Goal: Task Accomplishment & Management: Use online tool/utility

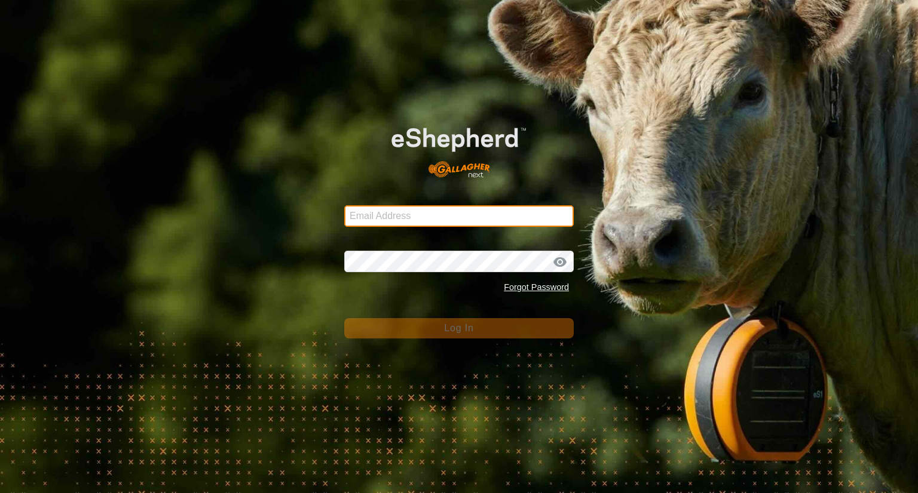
click at [406, 222] on input "Email Address" at bounding box center [458, 216] width 229 height 22
type input "[EMAIL_ADDRESS][DOMAIN_NAME]"
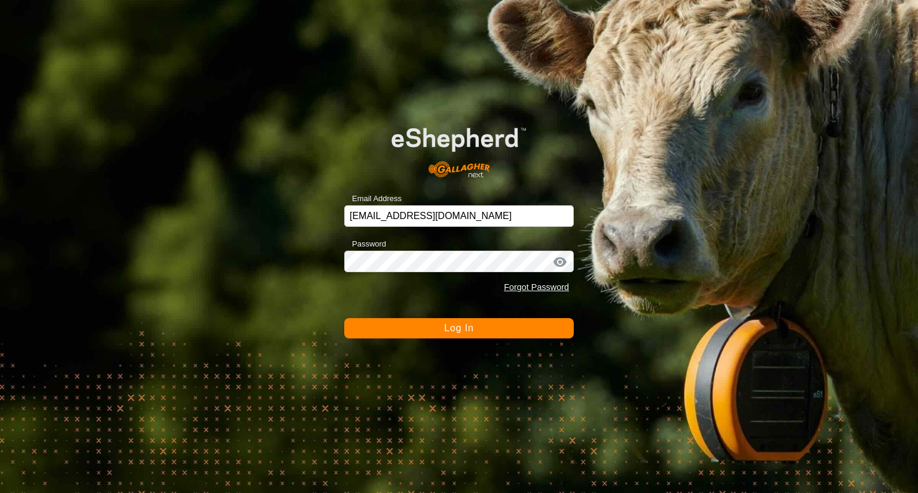
click at [457, 326] on span "Log In" at bounding box center [458, 328] width 29 height 10
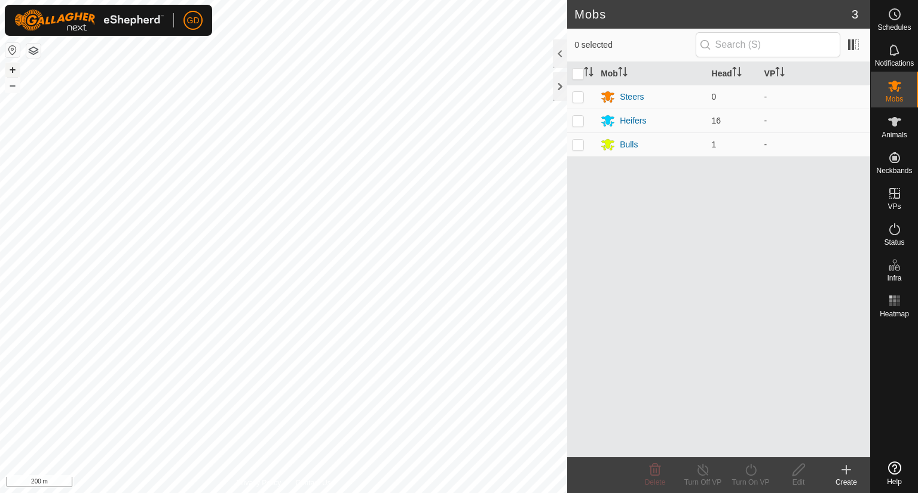
click at [13, 72] on button "+" at bounding box center [12, 70] width 14 height 14
click at [11, 70] on button "+" at bounding box center [12, 70] width 14 height 14
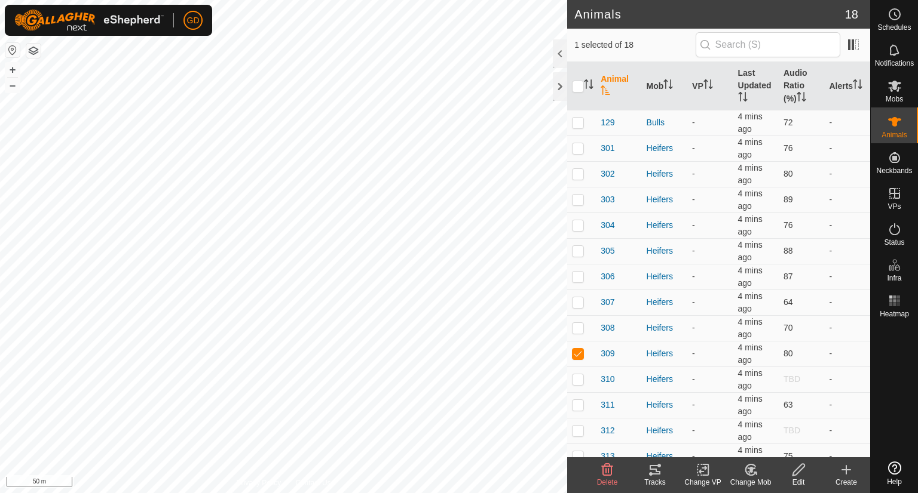
click at [653, 468] on icon at bounding box center [655, 470] width 14 height 14
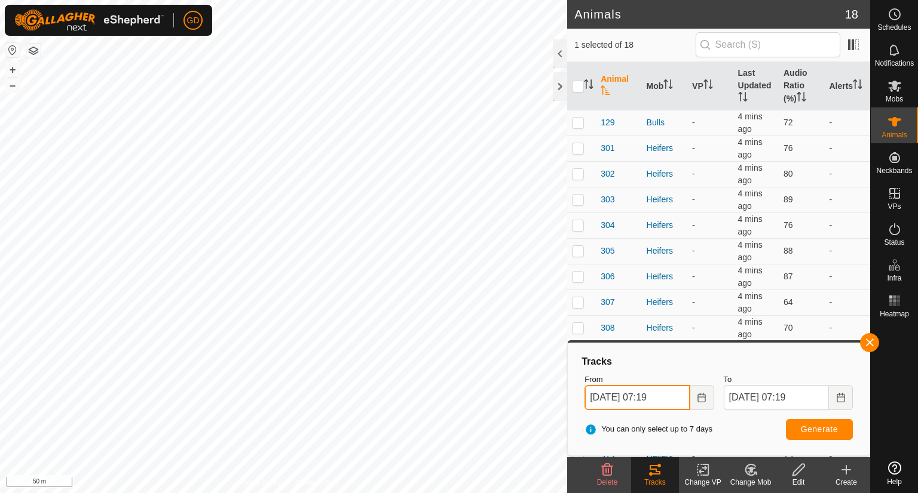
click at [597, 397] on input "[DATE] 07:19" at bounding box center [636, 397] width 105 height 25
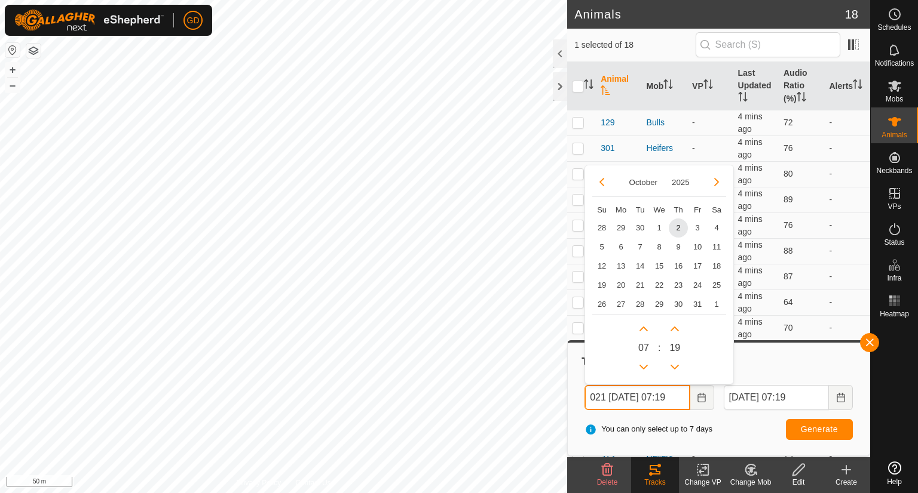
drag, startPoint x: 676, startPoint y: 396, endPoint x: 652, endPoint y: 398, distance: 23.4
click at [652, 398] on input "021 [DATE] 07:19" at bounding box center [636, 397] width 105 height 25
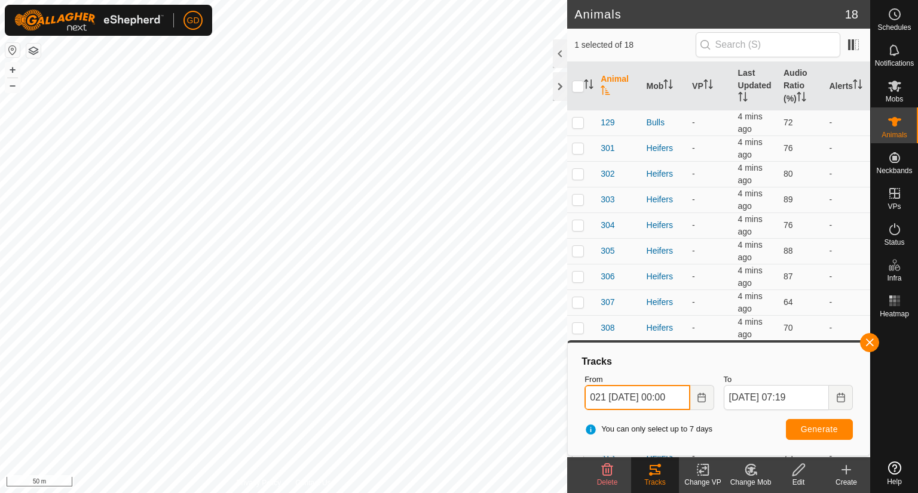
type input "021 [DATE] 00:00"
click at [624, 394] on input "From" at bounding box center [636, 397] width 105 height 25
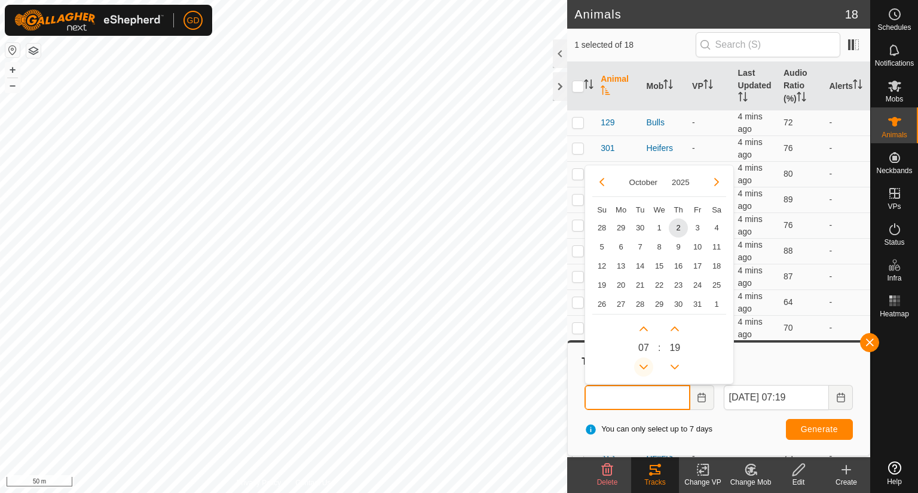
click at [645, 366] on button "Previous Hour" at bounding box center [643, 367] width 19 height 19
click at [645, 366] on icon "Previous Hour" at bounding box center [643, 367] width 8 height 5
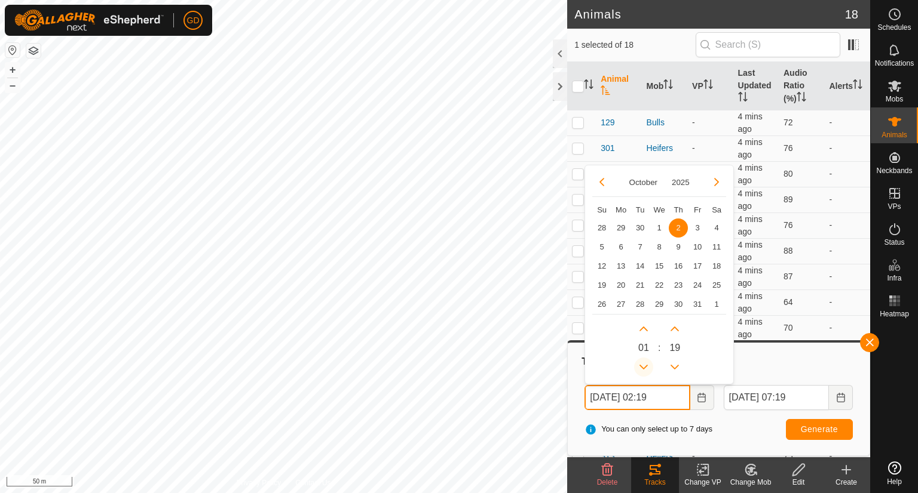
click at [645, 366] on button "Previous Hour" at bounding box center [643, 367] width 19 height 19
type input "[DATE] 00:19"
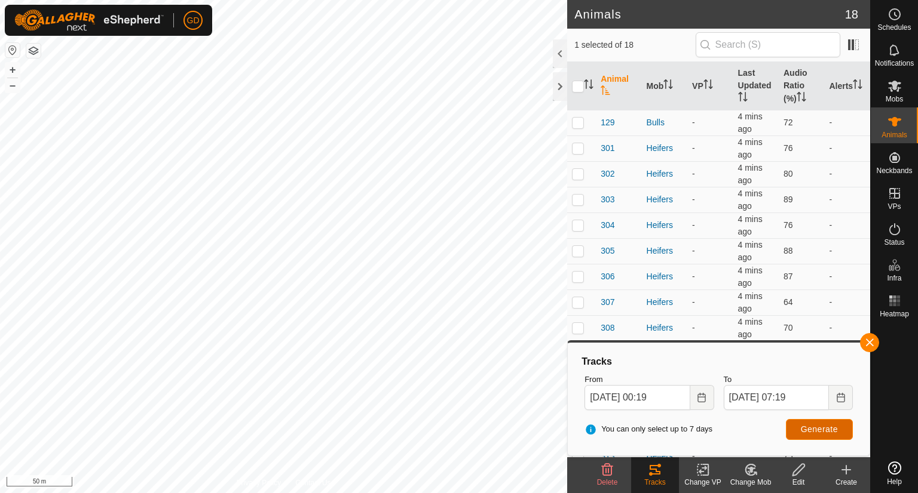
click at [806, 427] on span "Generate" at bounding box center [818, 430] width 37 height 10
